Goal: Task Accomplishment & Management: Use online tool/utility

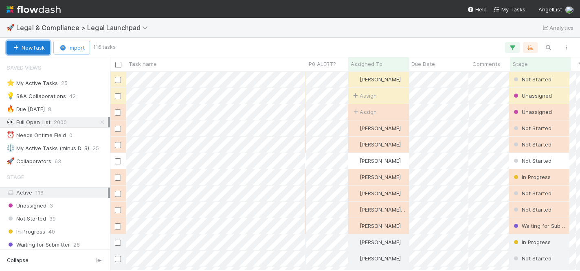
click at [29, 51] on button "New Task" at bounding box center [29, 48] width 44 height 14
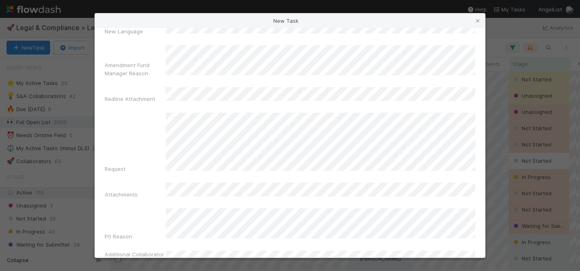
scroll to position [842, 0]
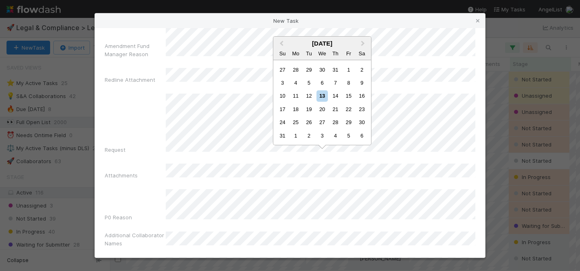
drag, startPoint x: 324, startPoint y: 95, endPoint x: 314, endPoint y: 104, distance: 13.8
click at [323, 95] on div "13" at bounding box center [321, 95] width 11 height 11
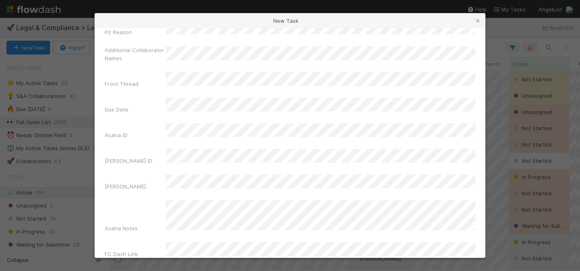
scroll to position [1036, 0]
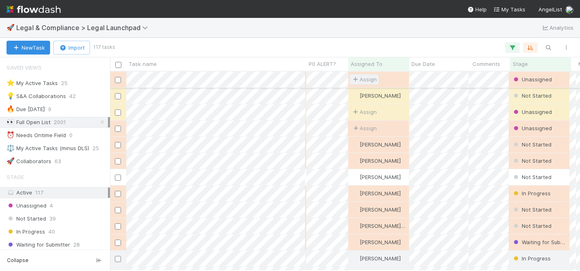
click at [368, 77] on span "Assign" at bounding box center [364, 79] width 25 height 8
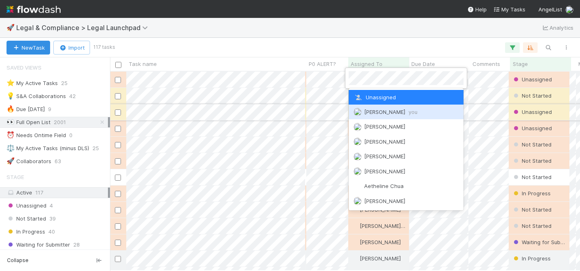
click at [376, 108] on div "[PERSON_NAME] you" at bounding box center [406, 112] width 115 height 15
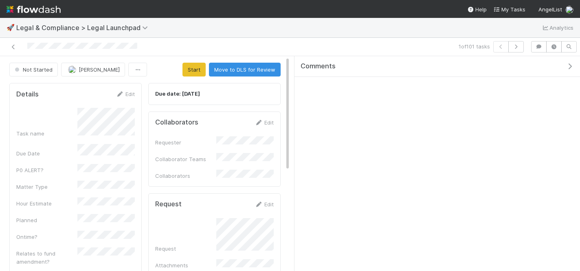
click at [135, 91] on div "Details Edit" at bounding box center [75, 94] width 131 height 8
click at [132, 93] on link "Edit" at bounding box center [125, 94] width 19 height 7
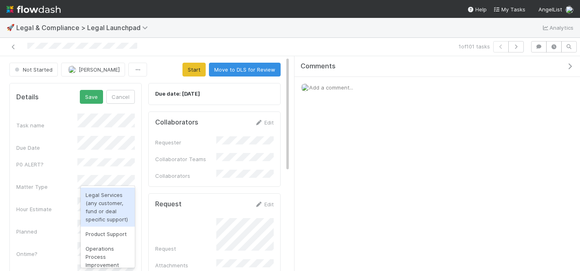
click at [109, 202] on div "Legal Services (any customer, fund or deal specific support)" at bounding box center [108, 207] width 54 height 39
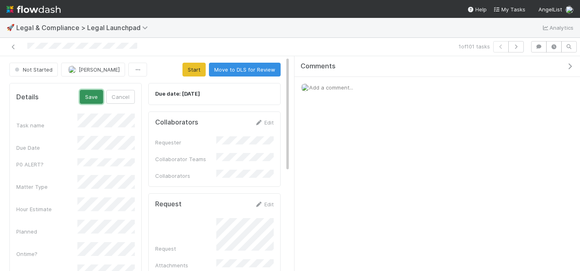
click at [84, 99] on button "Save" at bounding box center [91, 97] width 23 height 14
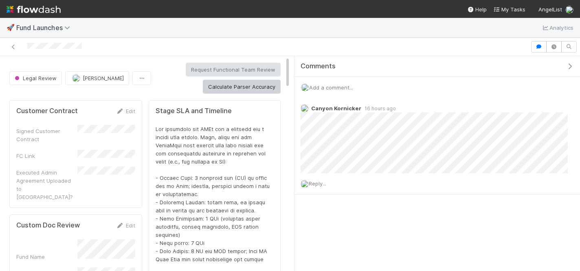
scroll to position [165, 257]
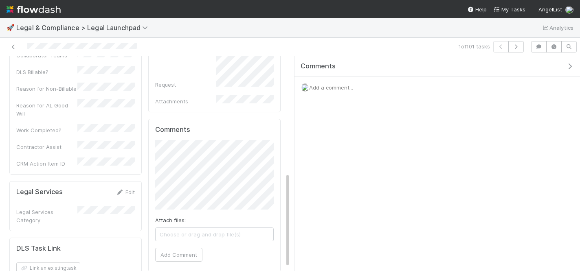
scroll to position [263, 0]
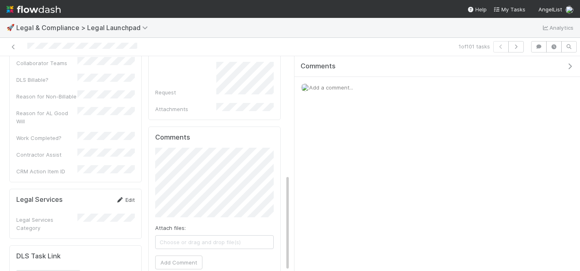
click at [133, 197] on link "Edit" at bounding box center [125, 200] width 19 height 7
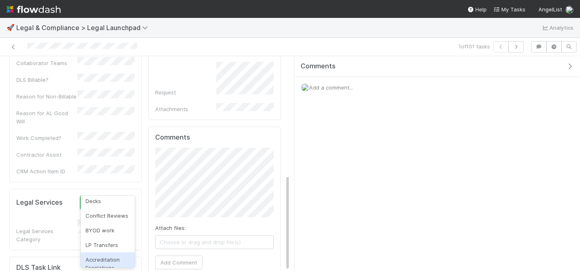
scroll to position [336, 0]
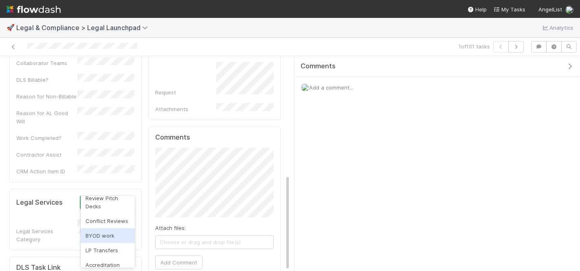
click at [101, 229] on div "BYOD work" at bounding box center [108, 236] width 54 height 15
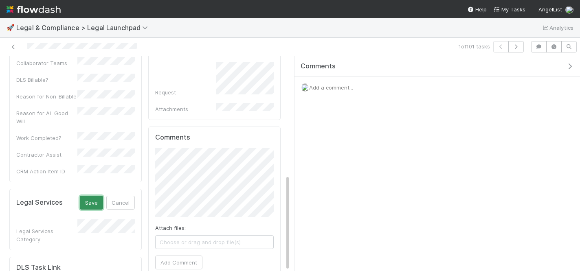
click at [86, 196] on button "Save" at bounding box center [91, 203] width 23 height 14
